Goal: Check status: Check status

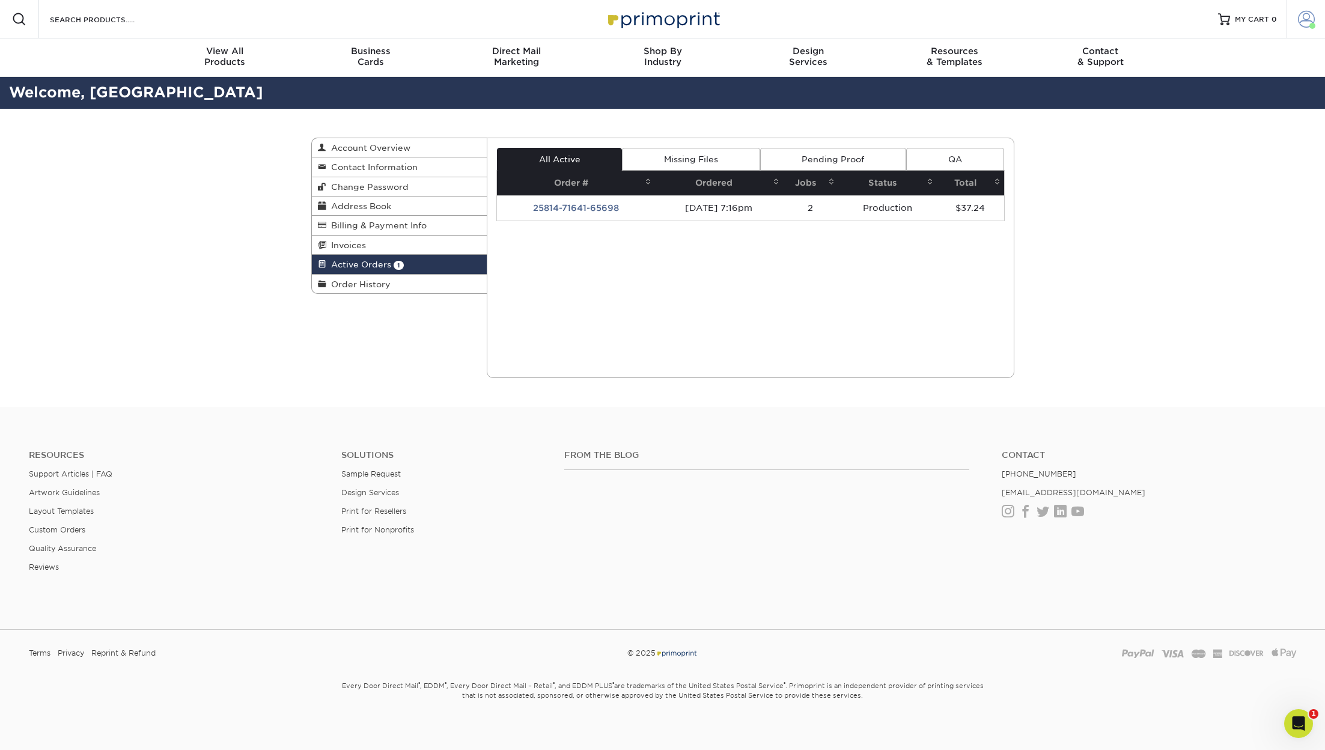
click at [1301, 22] on span at bounding box center [1306, 19] width 17 height 17
click at [1224, 99] on link "Active Orders" at bounding box center [1235, 101] width 151 height 16
click at [430, 282] on link "Order History" at bounding box center [400, 284] width 176 height 19
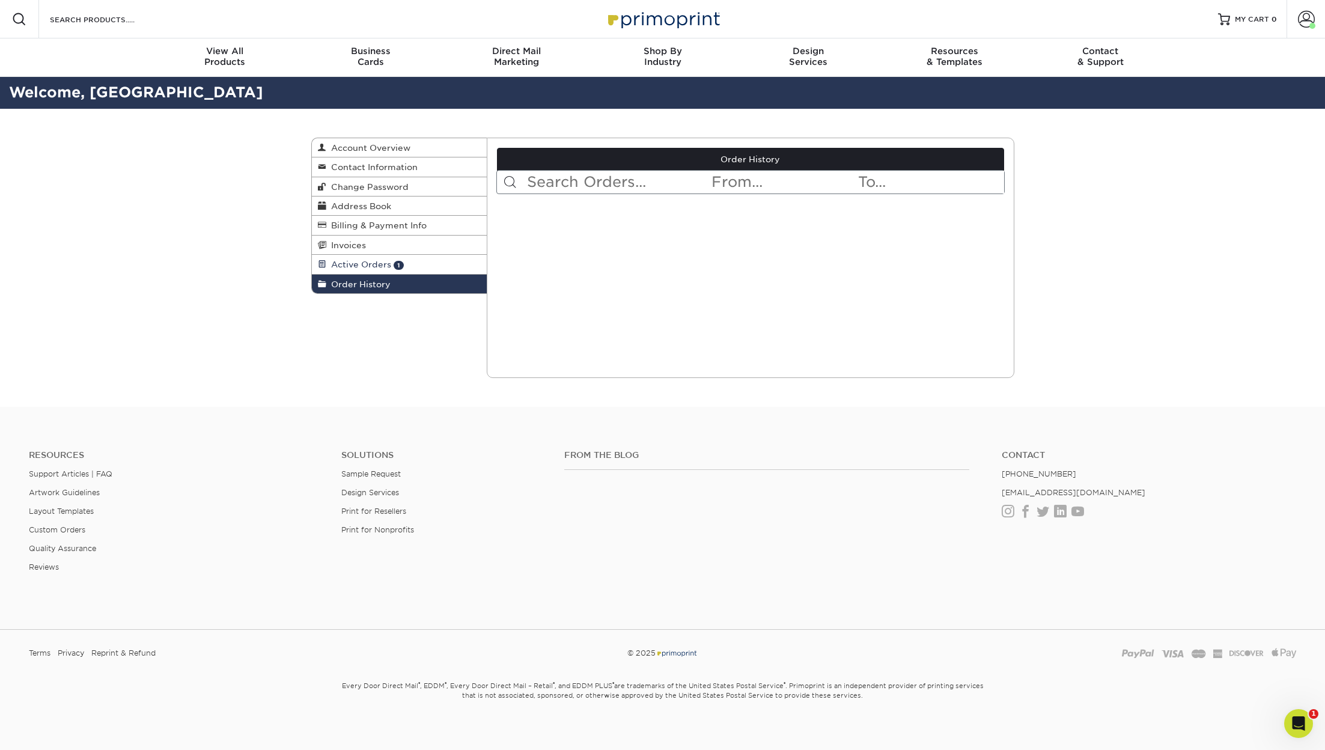
click at [432, 260] on link "Active Orders 1" at bounding box center [400, 264] width 176 height 19
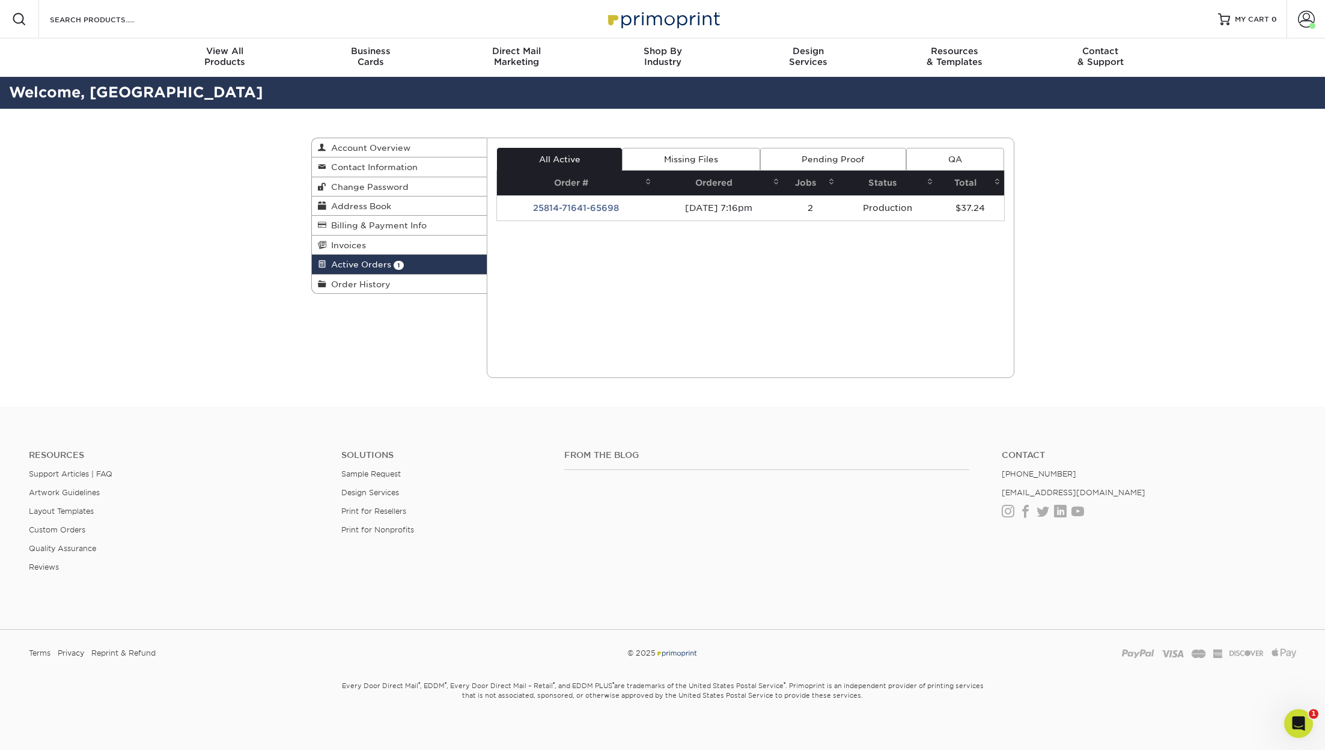
click at [573, 191] on th "Order #" at bounding box center [576, 183] width 158 height 25
click at [573, 198] on td "25814-71641-65698" at bounding box center [576, 207] width 158 height 25
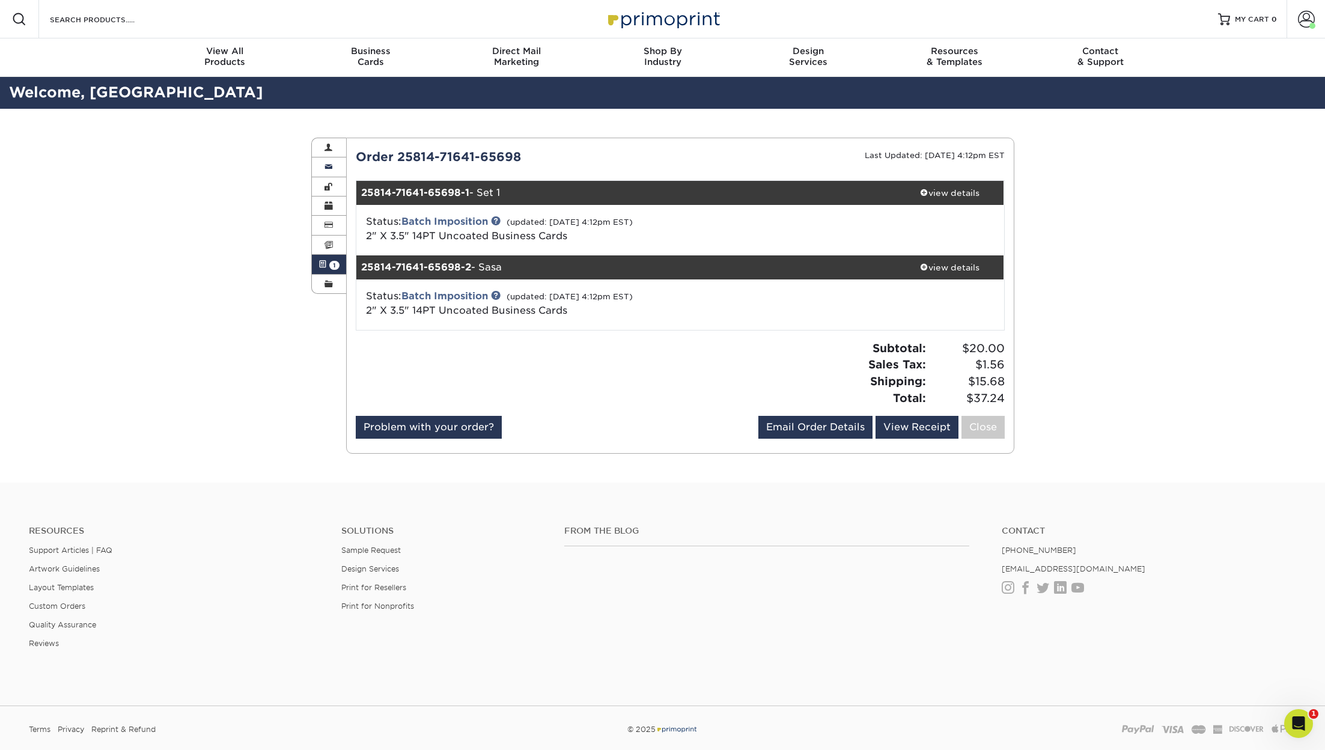
click at [335, 166] on link "Contact Information" at bounding box center [329, 166] width 35 height 19
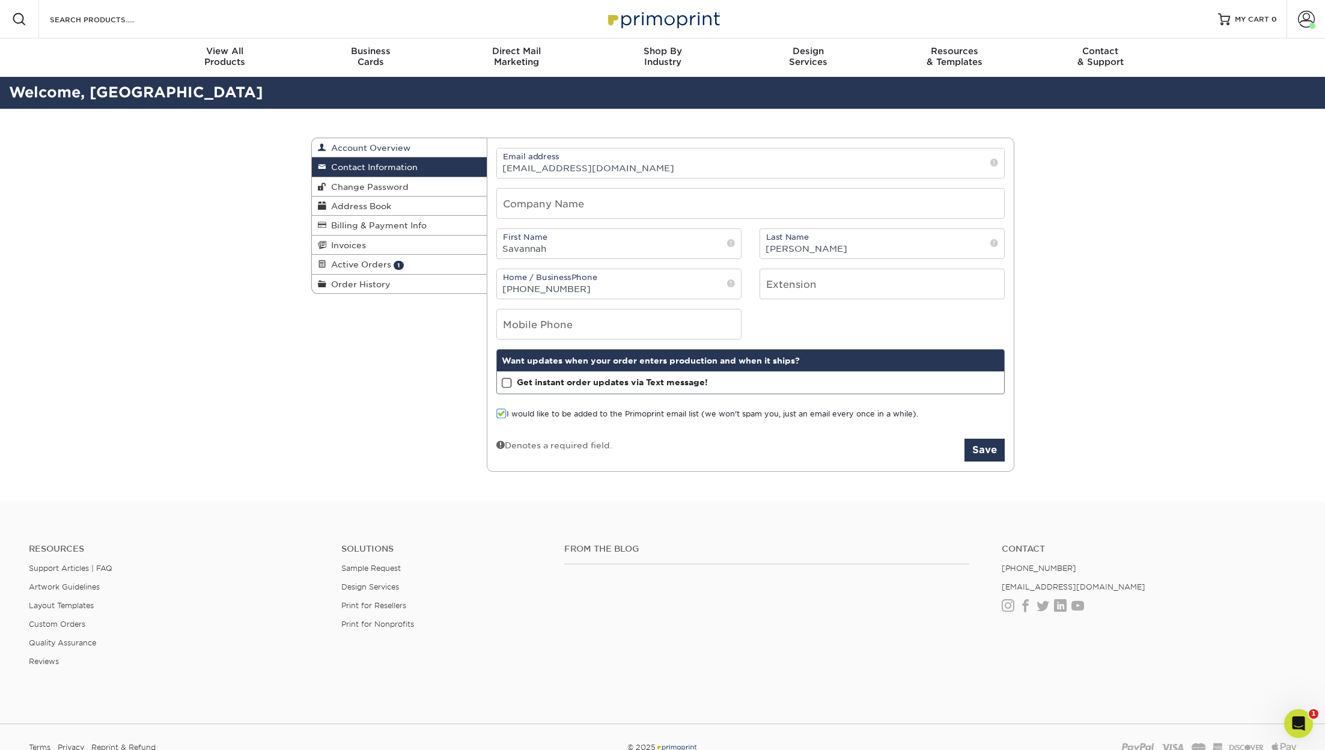
click at [341, 146] on span "Account Overview" at bounding box center [368, 148] width 84 height 10
